Goal: Transaction & Acquisition: Obtain resource

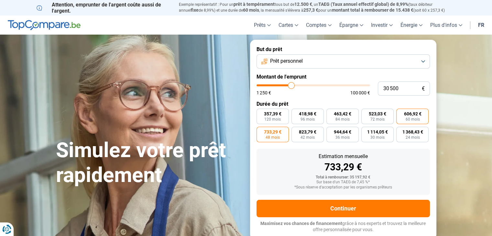
click at [412, 116] on span "606,92 €" at bounding box center [411, 114] width 17 height 5
click at [400, 113] on input "606,92 € 60 mois" at bounding box center [398, 111] width 4 height 4
radio input "true"
click at [421, 62] on button "Prêt personnel" at bounding box center [342, 61] width 173 height 14
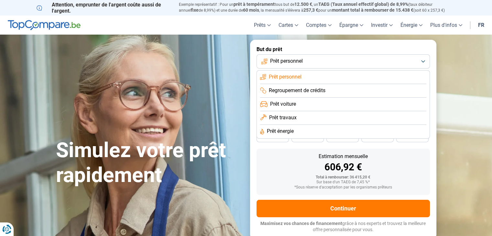
click at [322, 91] on span "Regroupement de crédits" at bounding box center [297, 90] width 57 height 7
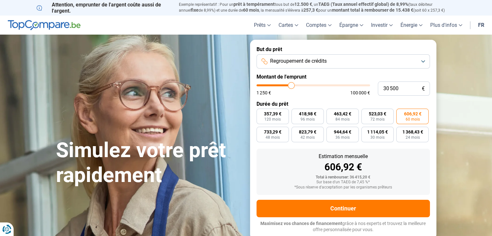
type input "27 250"
type input "27250"
click at [287, 86] on input "range" at bounding box center [312, 85] width 113 height 2
radio input "true"
type input "31 750"
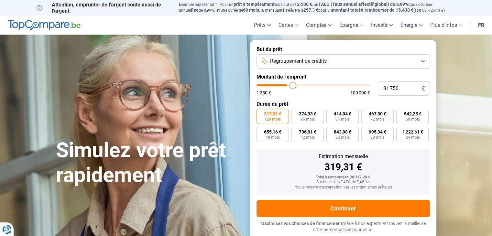
type input "31750"
click at [292, 86] on input "range" at bounding box center [312, 85] width 113 height 2
type input "28 000"
type input "28000"
click at [288, 86] on input "range" at bounding box center [312, 85] width 113 height 2
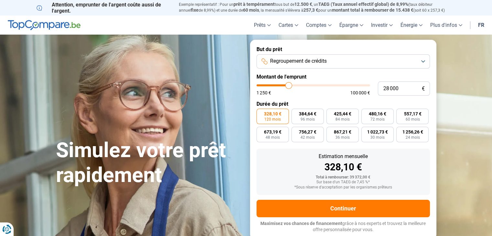
click at [288, 86] on input "range" at bounding box center [312, 85] width 113 height 2
click at [290, 86] on input "range" at bounding box center [312, 85] width 113 height 2
type input "30 000"
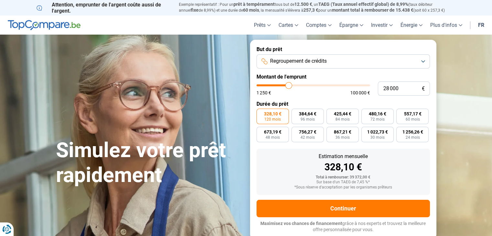
type input "30000"
type input "30 250"
type input "30250"
click at [291, 86] on input "range" at bounding box center [312, 85] width 113 height 2
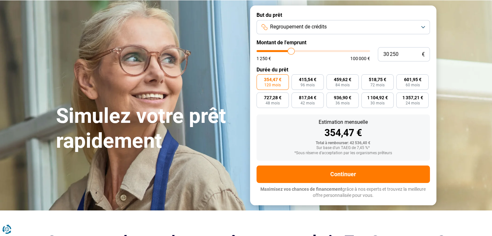
scroll to position [32, 0]
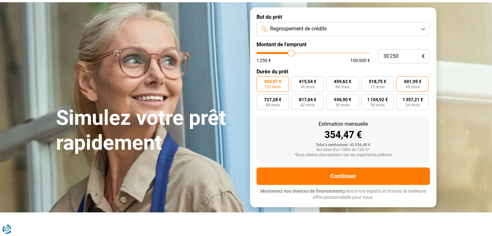
click at [412, 87] on span "60 mois" at bounding box center [412, 87] width 14 height 4
click at [400, 80] on input "601,95 € 60 mois" at bounding box center [398, 78] width 4 height 4
radio input "true"
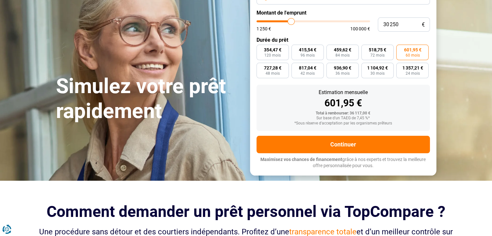
scroll to position [65, 0]
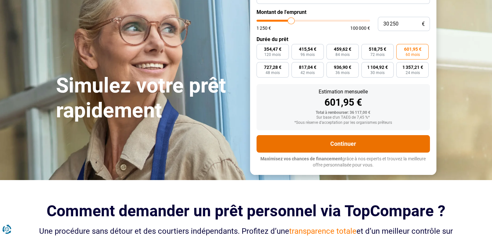
click at [346, 143] on button "Continuer" at bounding box center [342, 143] width 173 height 17
